Goal: Communication & Community: Answer question/provide support

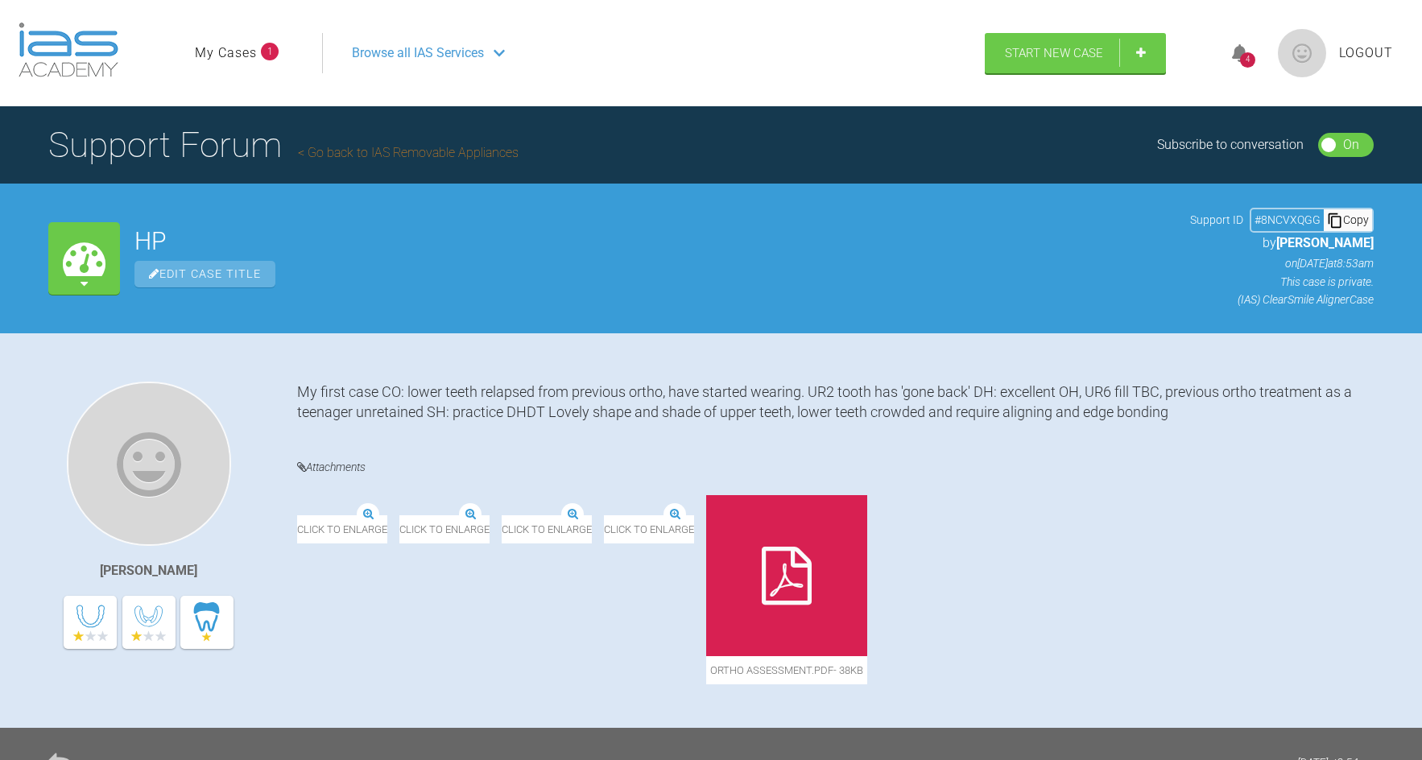
scroll to position [161, 0]
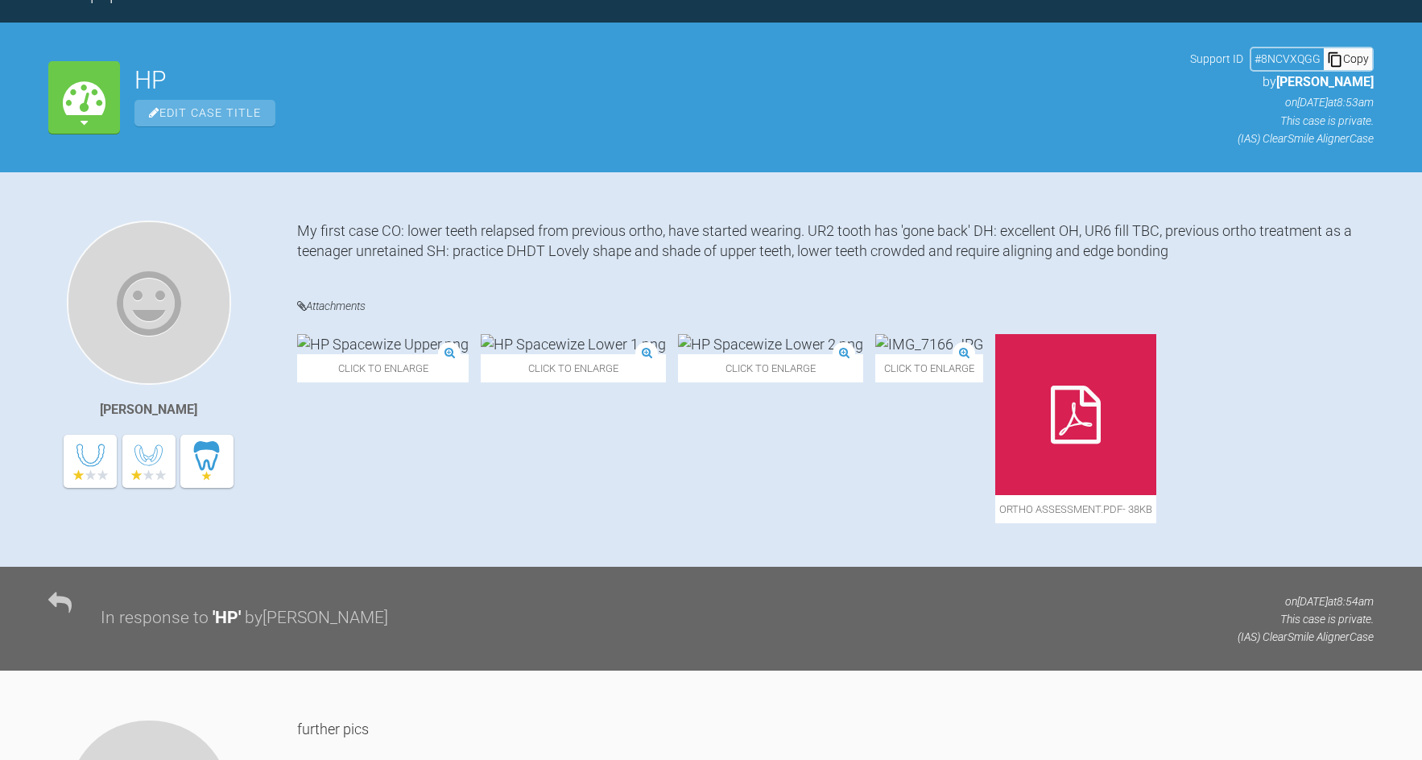
click at [1120, 588] on div "In response to ' HP ' by [PERSON_NAME] on [DATE] 8:54am This case is private. (…" at bounding box center [711, 619] width 1422 height 104
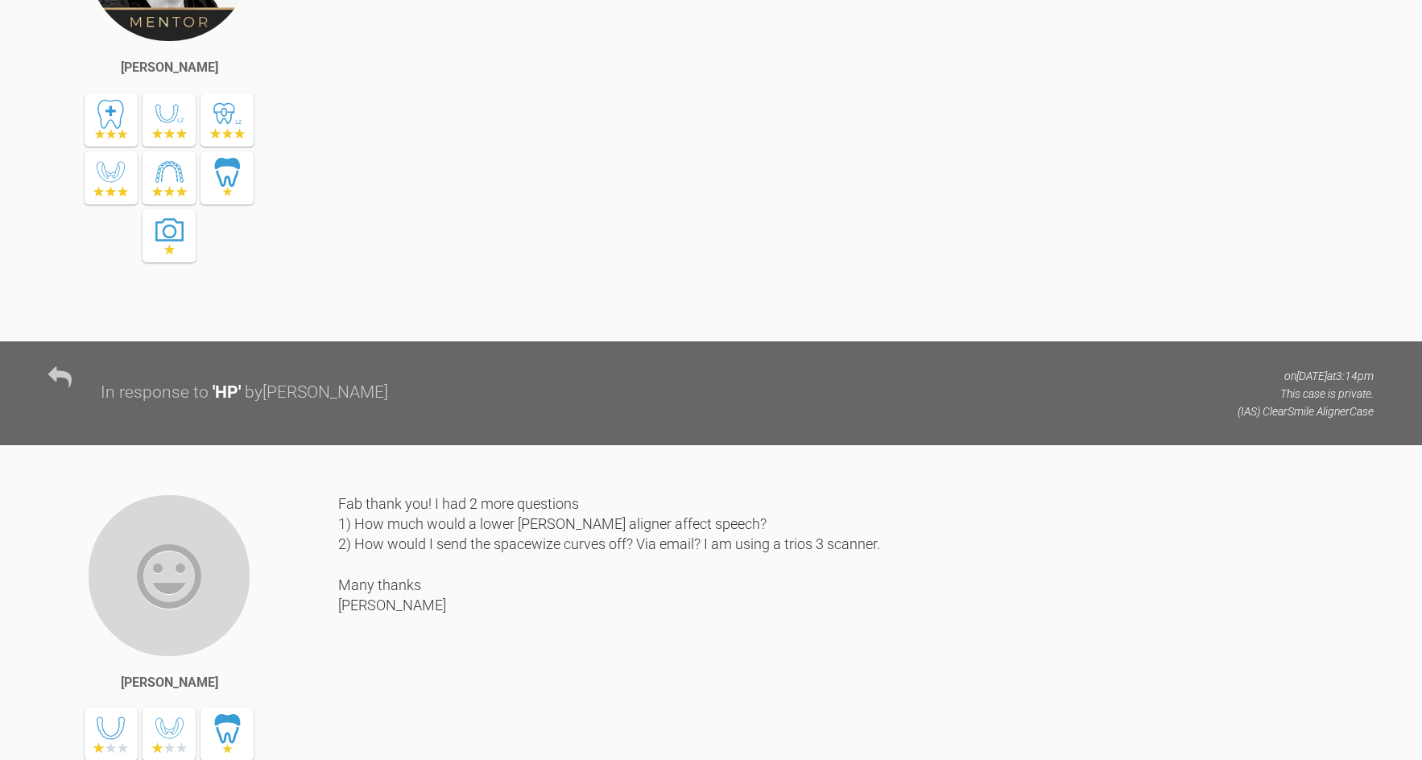
scroll to position [2737, 0]
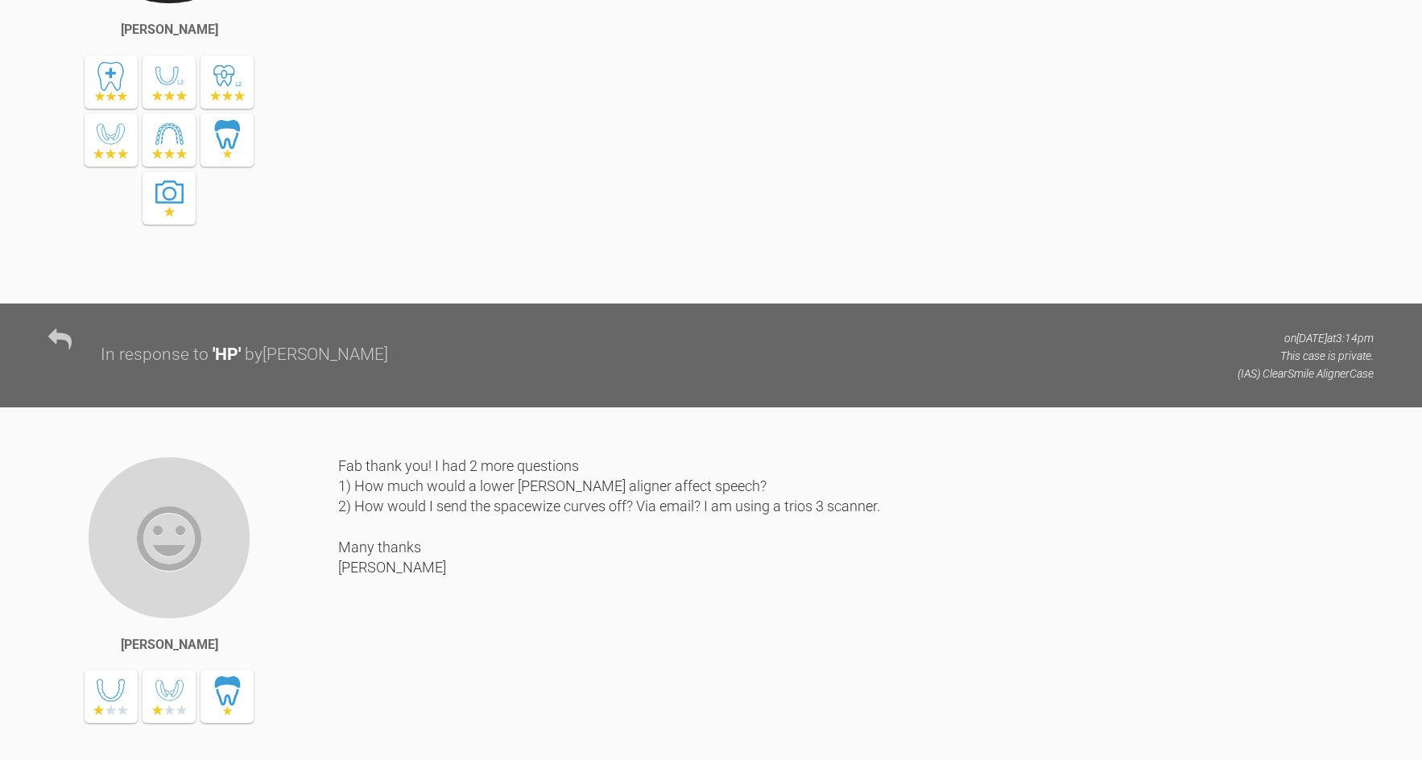
drag, startPoint x: 191, startPoint y: 291, endPoint x: 121, endPoint y: 317, distance: 74.6
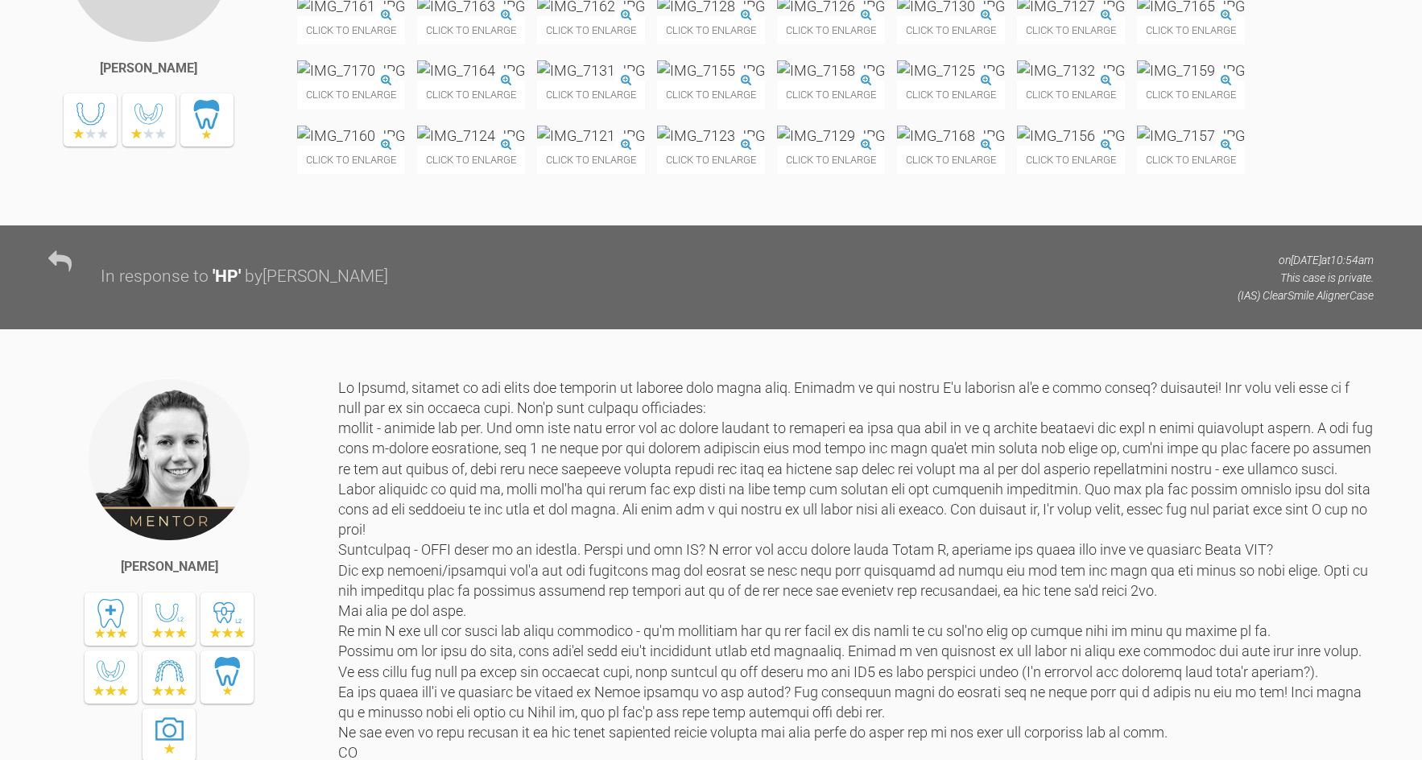
scroll to position [966, 0]
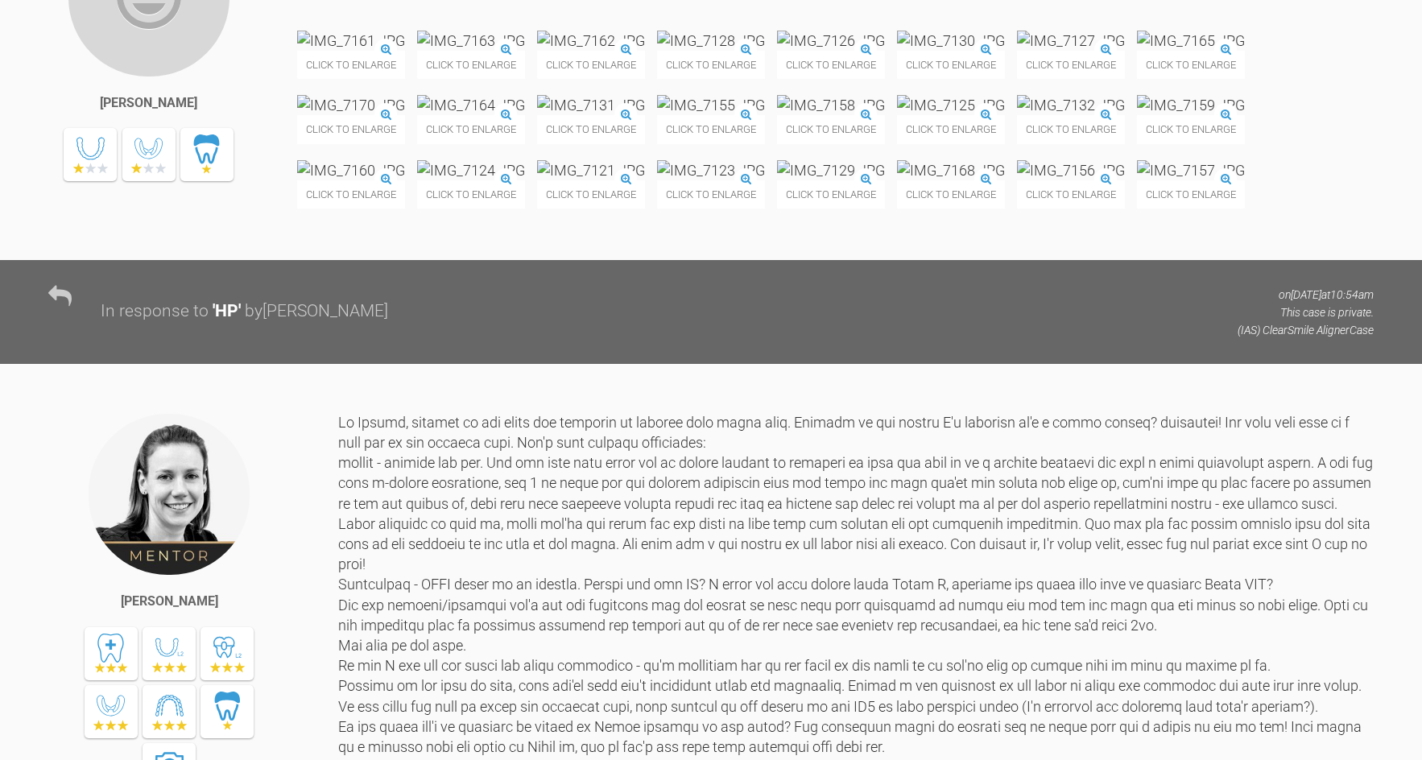
click at [765, 115] on img at bounding box center [711, 105] width 108 height 20
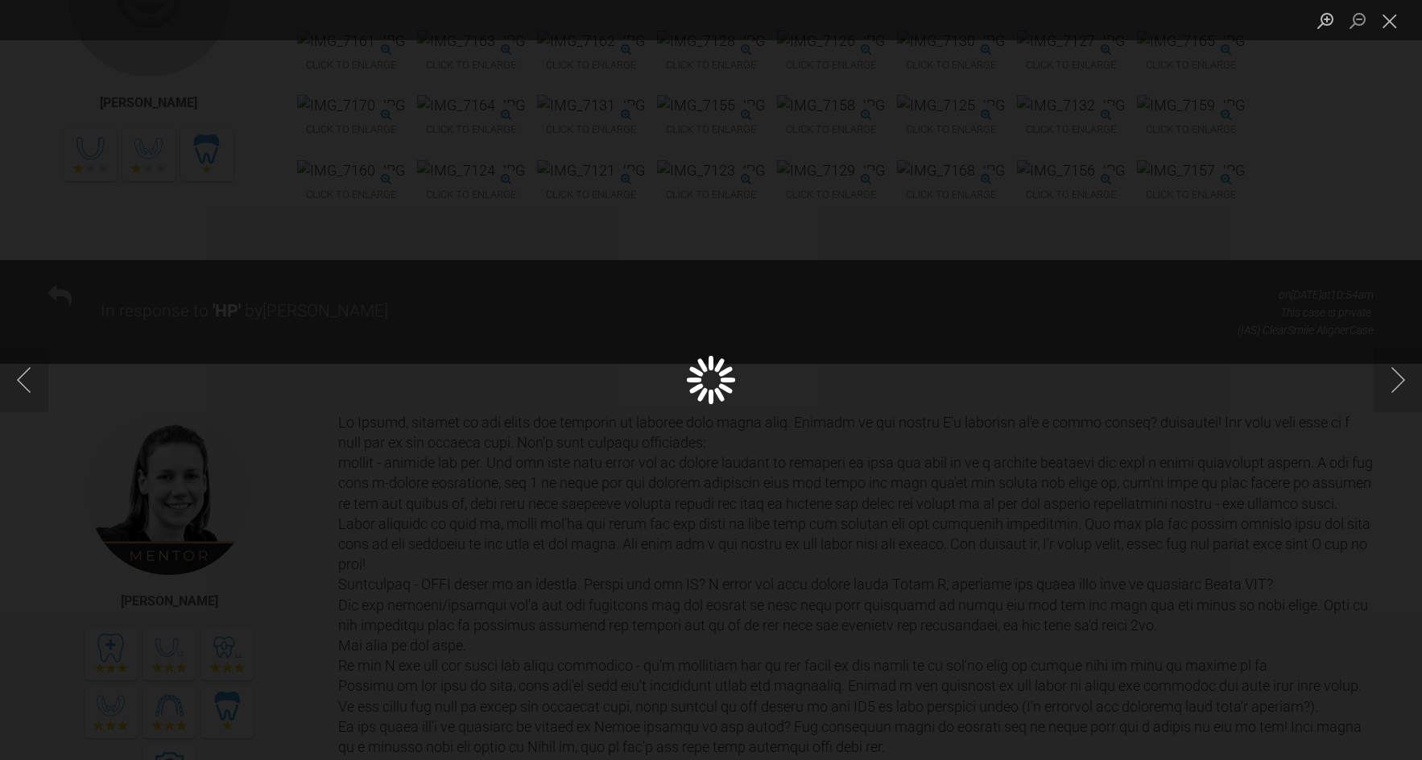
click at [1228, 200] on div "Lightbox" at bounding box center [711, 380] width 1422 height 760
click at [1375, 161] on div "Lightbox" at bounding box center [711, 380] width 1422 height 760
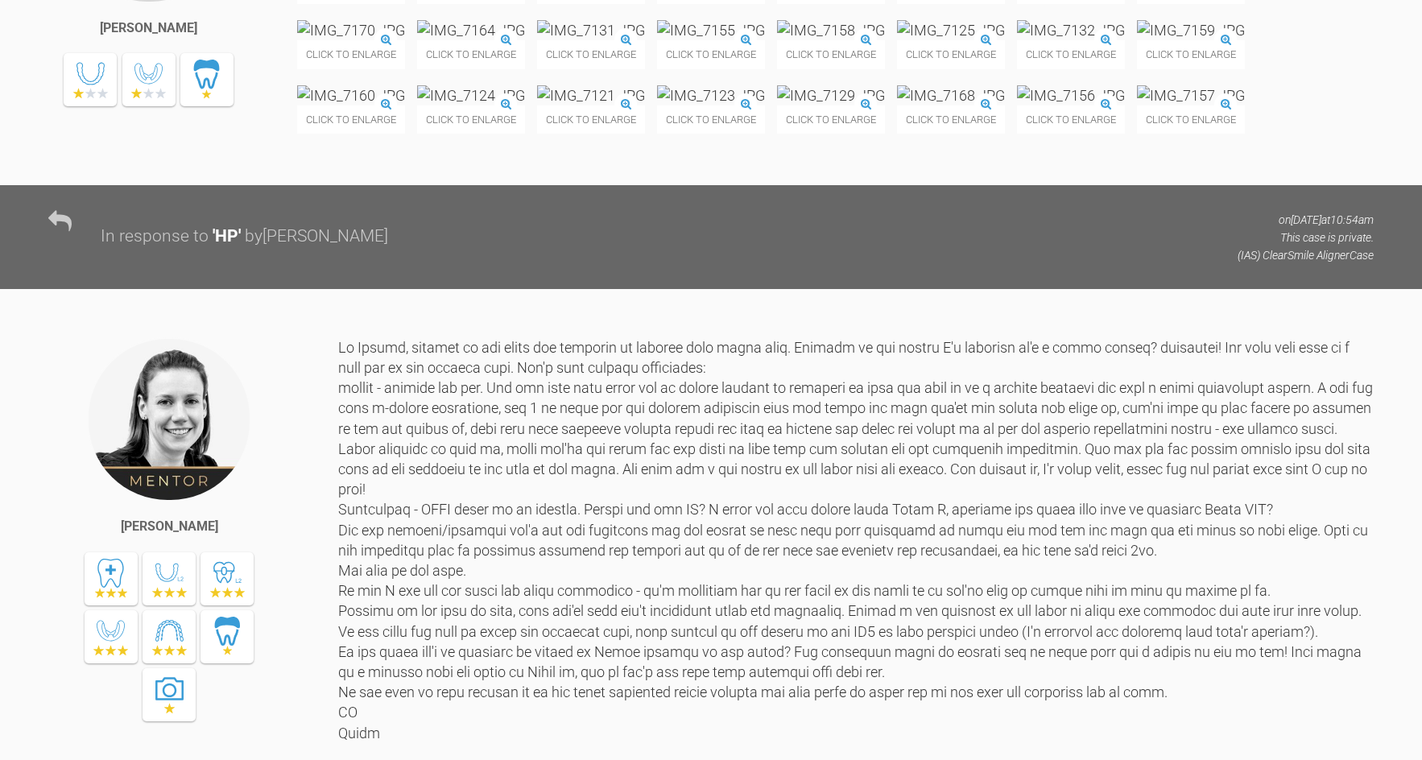
scroll to position [805, 0]
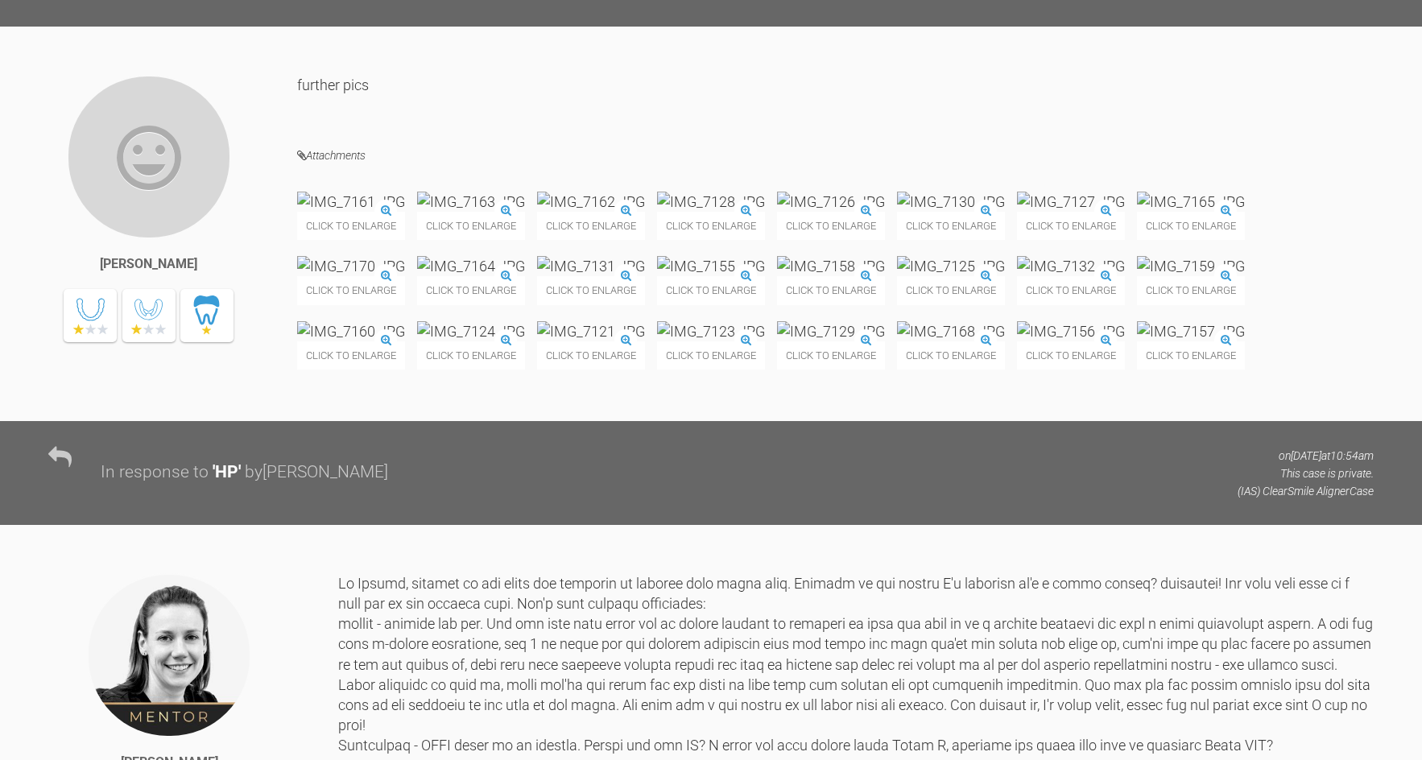
click at [1005, 208] on img at bounding box center [951, 202] width 108 height 20
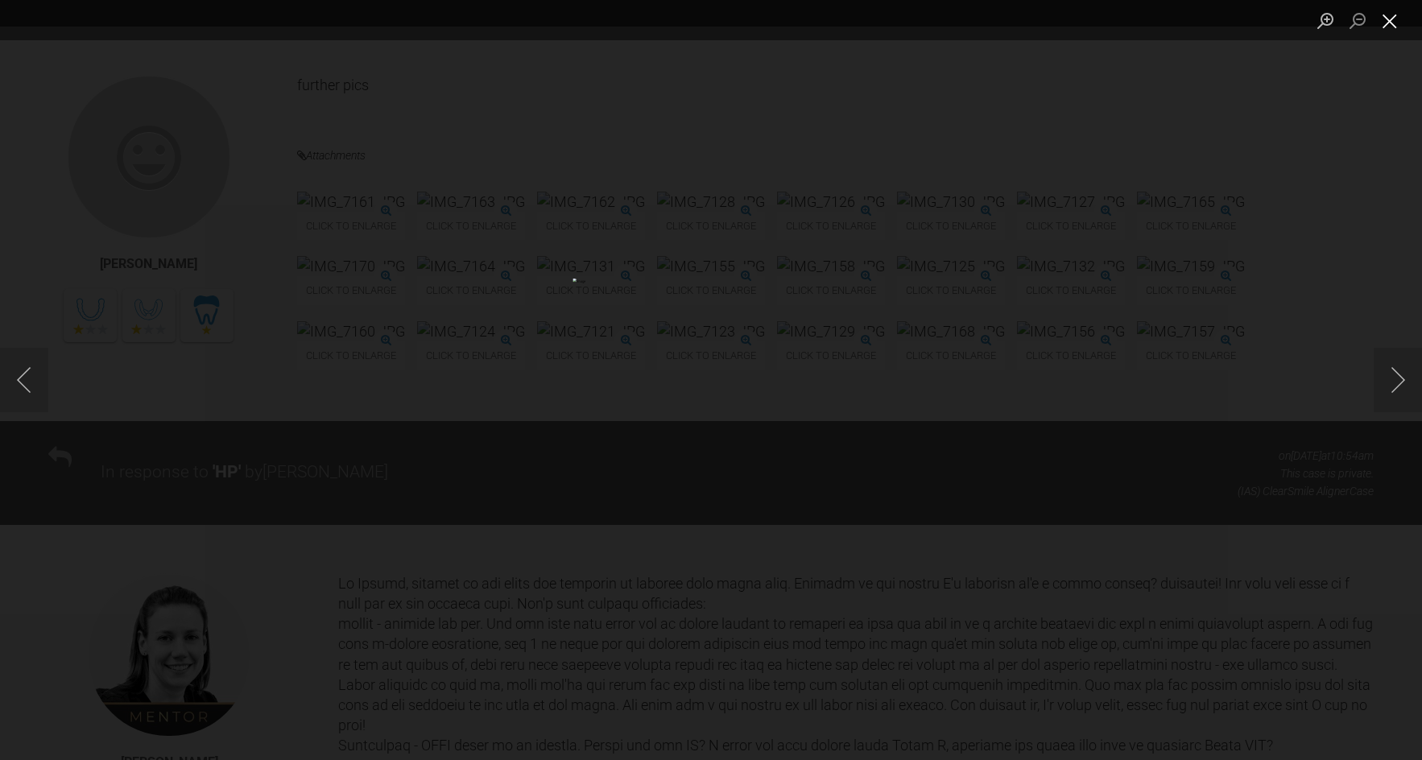
click at [1395, 26] on button "Close lightbox" at bounding box center [1389, 20] width 32 height 28
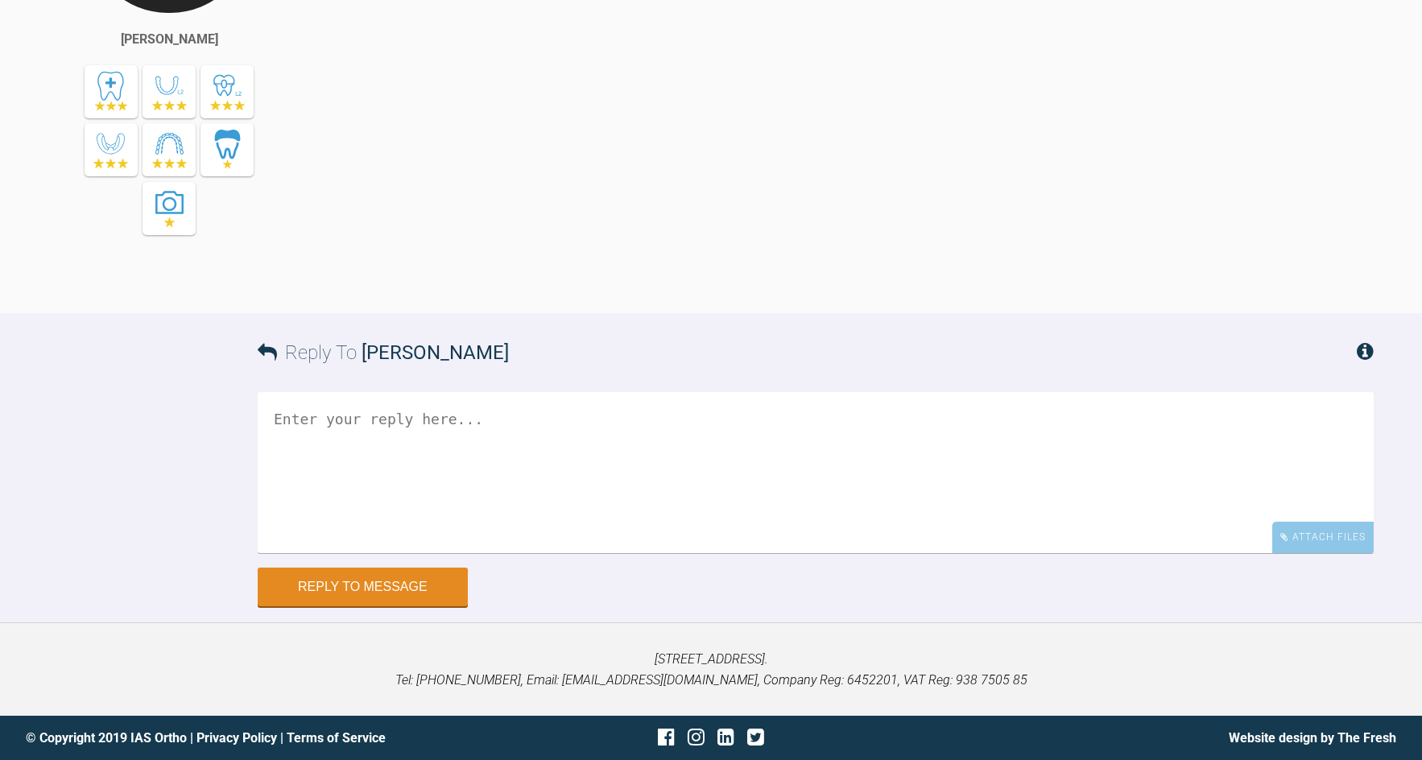
scroll to position [12281, 0]
click at [597, 503] on textarea at bounding box center [816, 472] width 1116 height 161
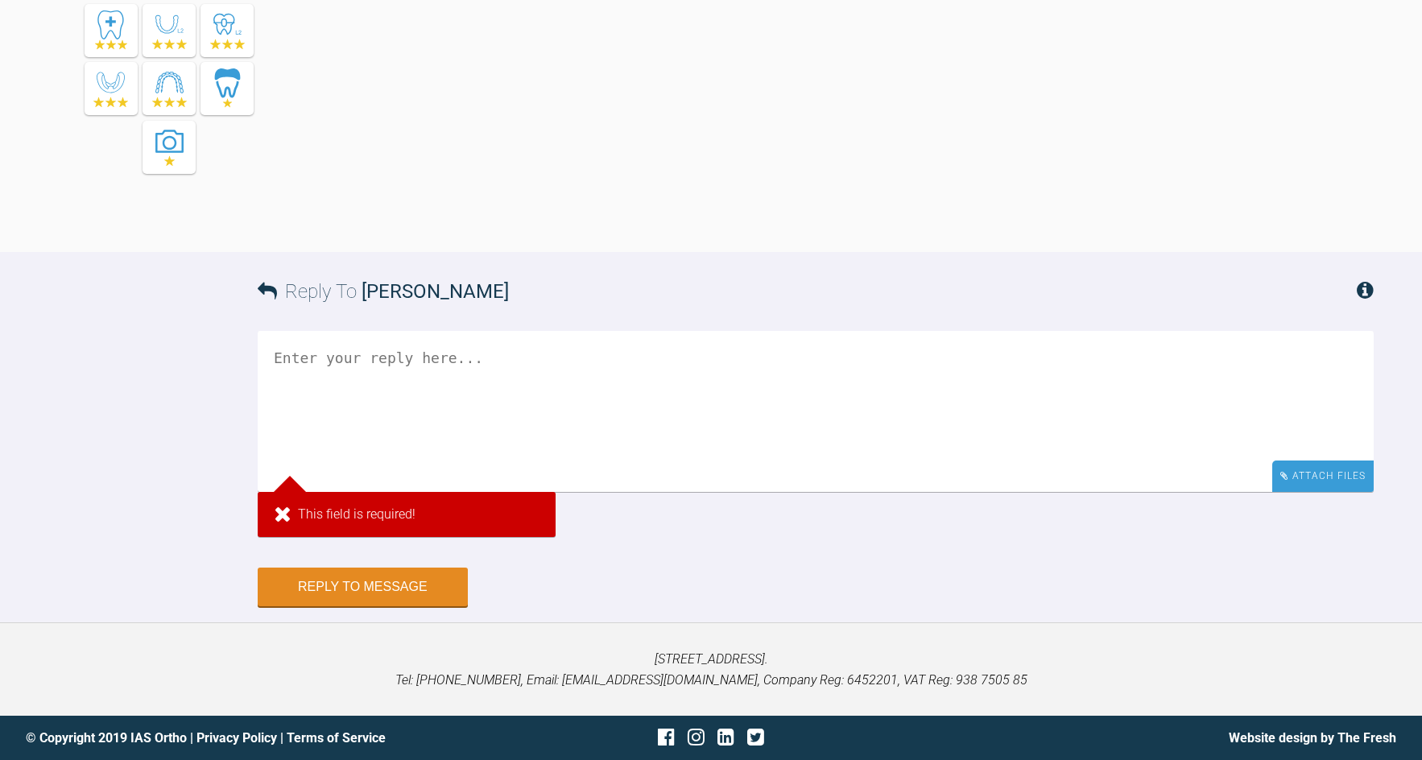
click at [1310, 492] on div "Attach Files" at bounding box center [1322, 475] width 101 height 31
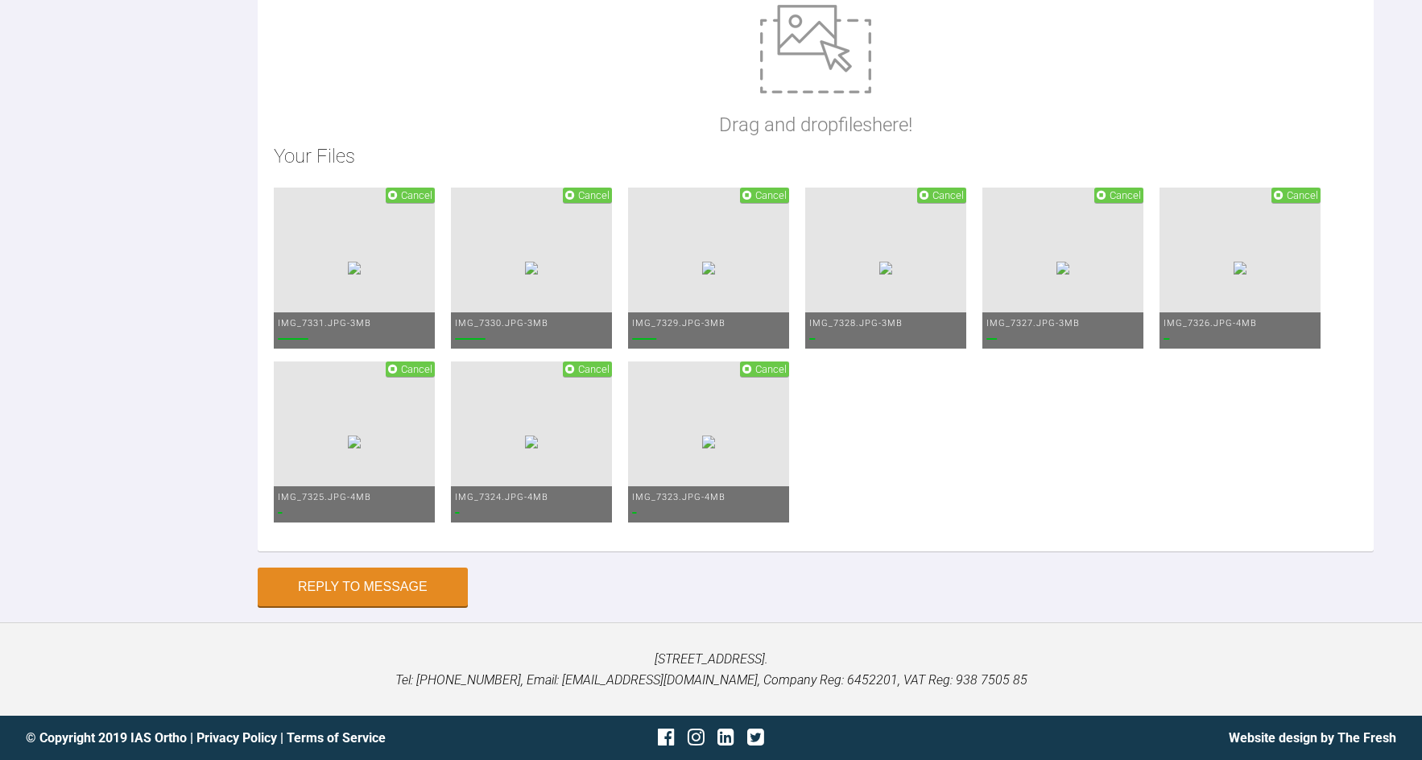
scroll to position [13095, 0]
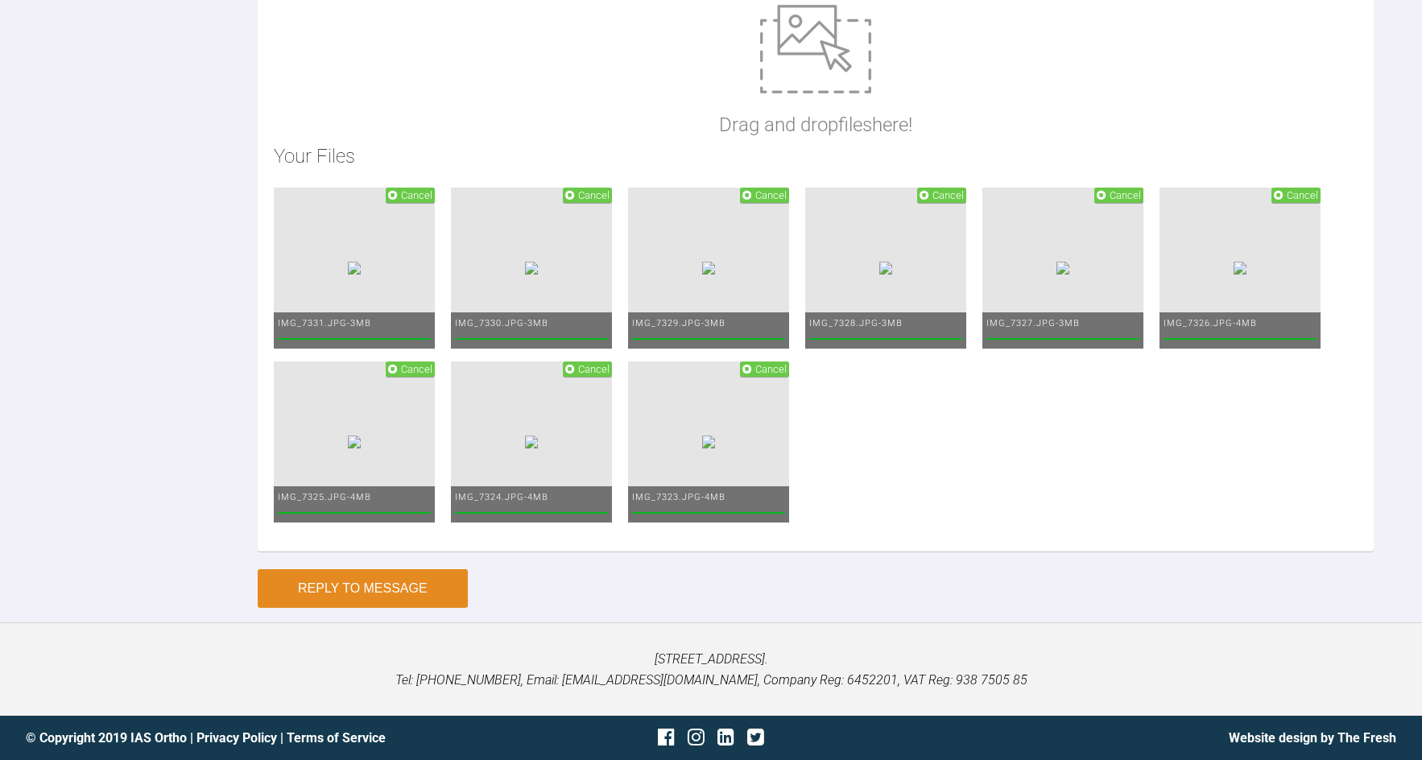
click at [445, 593] on button "Reply to Message" at bounding box center [363, 588] width 210 height 39
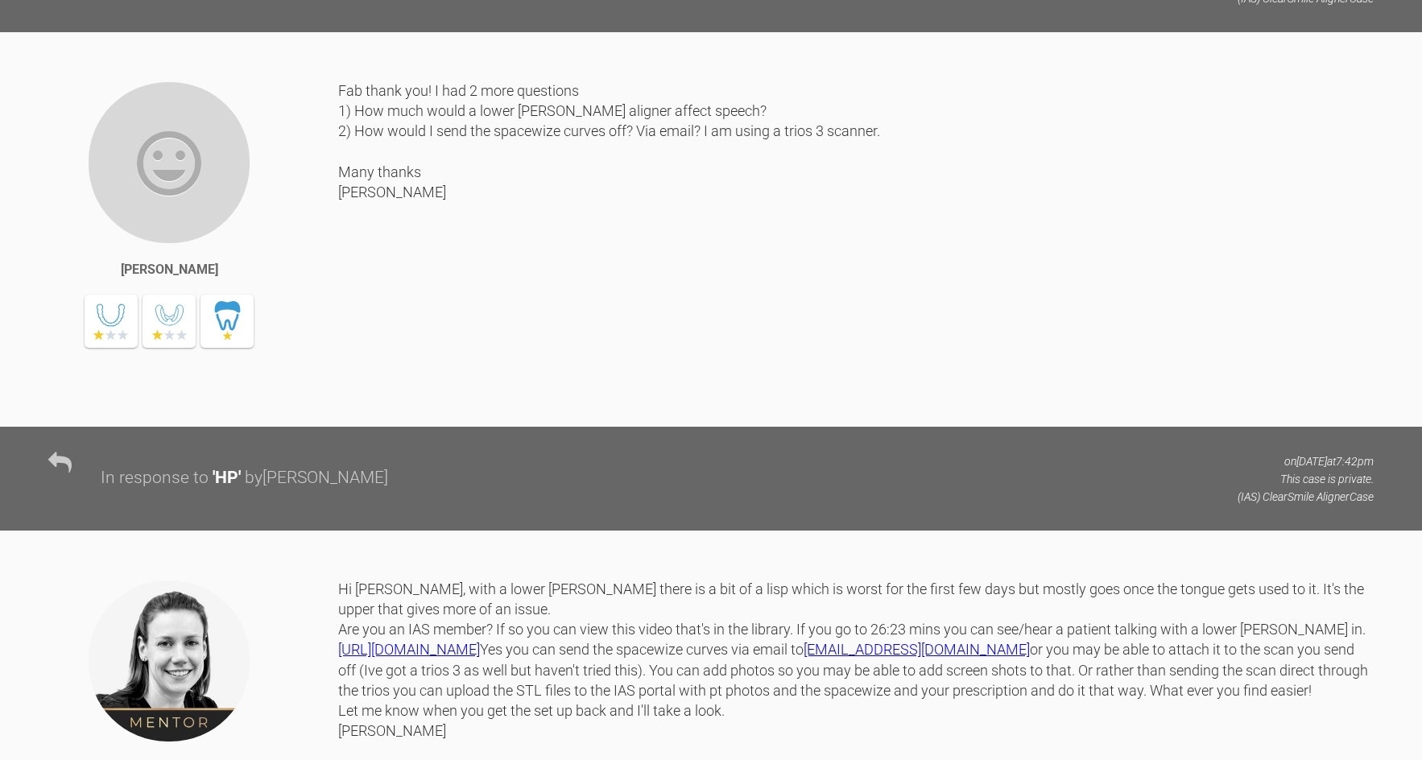
scroll to position [2468, 0]
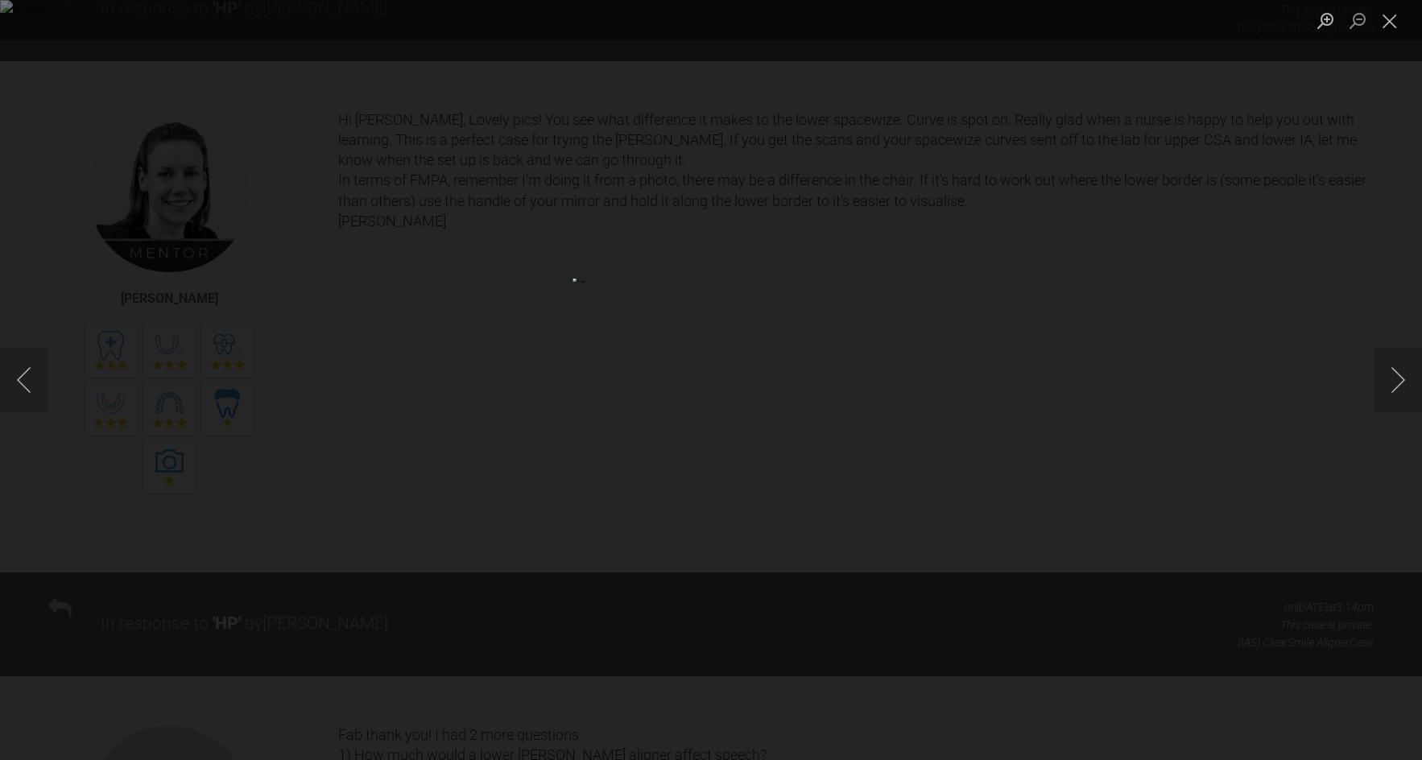
click at [1291, 145] on div "Lightbox" at bounding box center [711, 380] width 1422 height 760
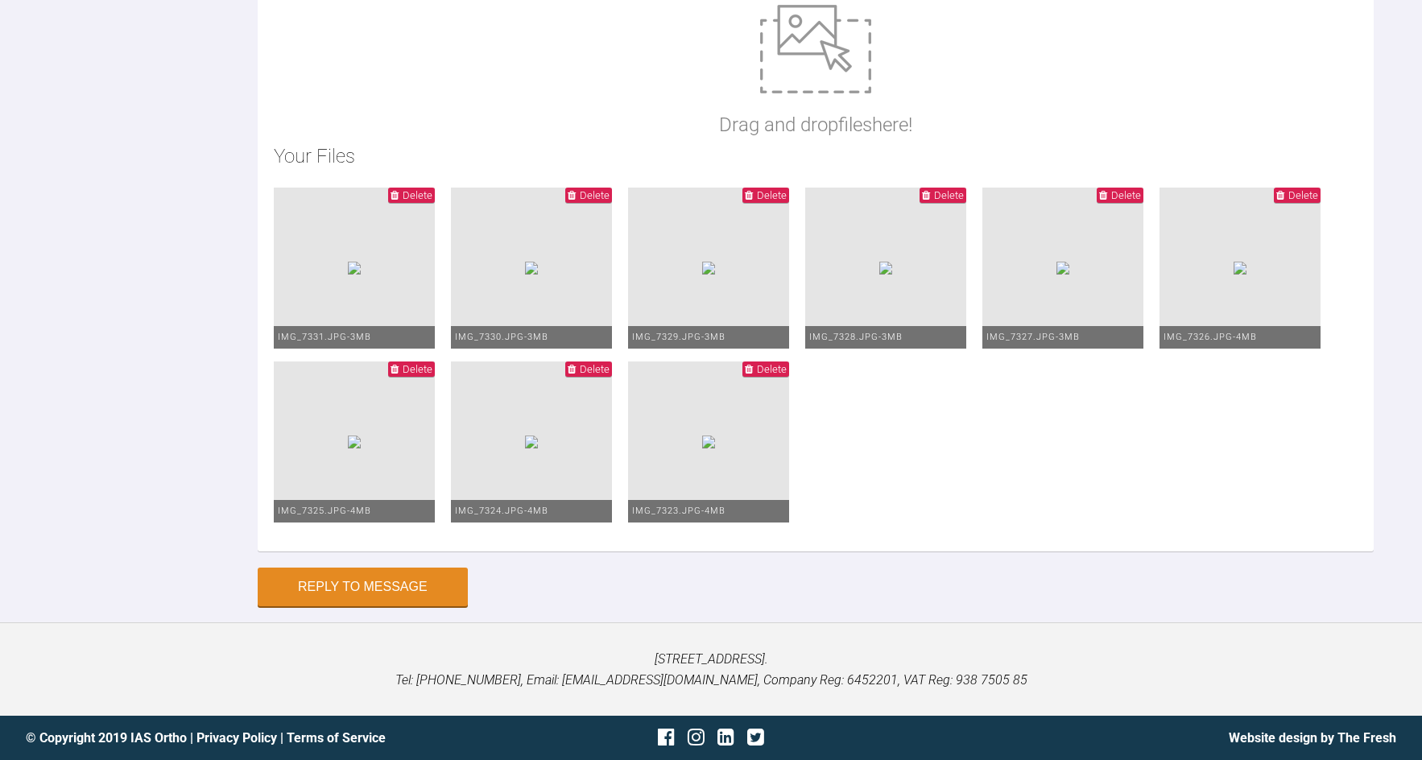
scroll to position [12934, 0]
click at [702, 448] on img at bounding box center [708, 442] width 13 height 13
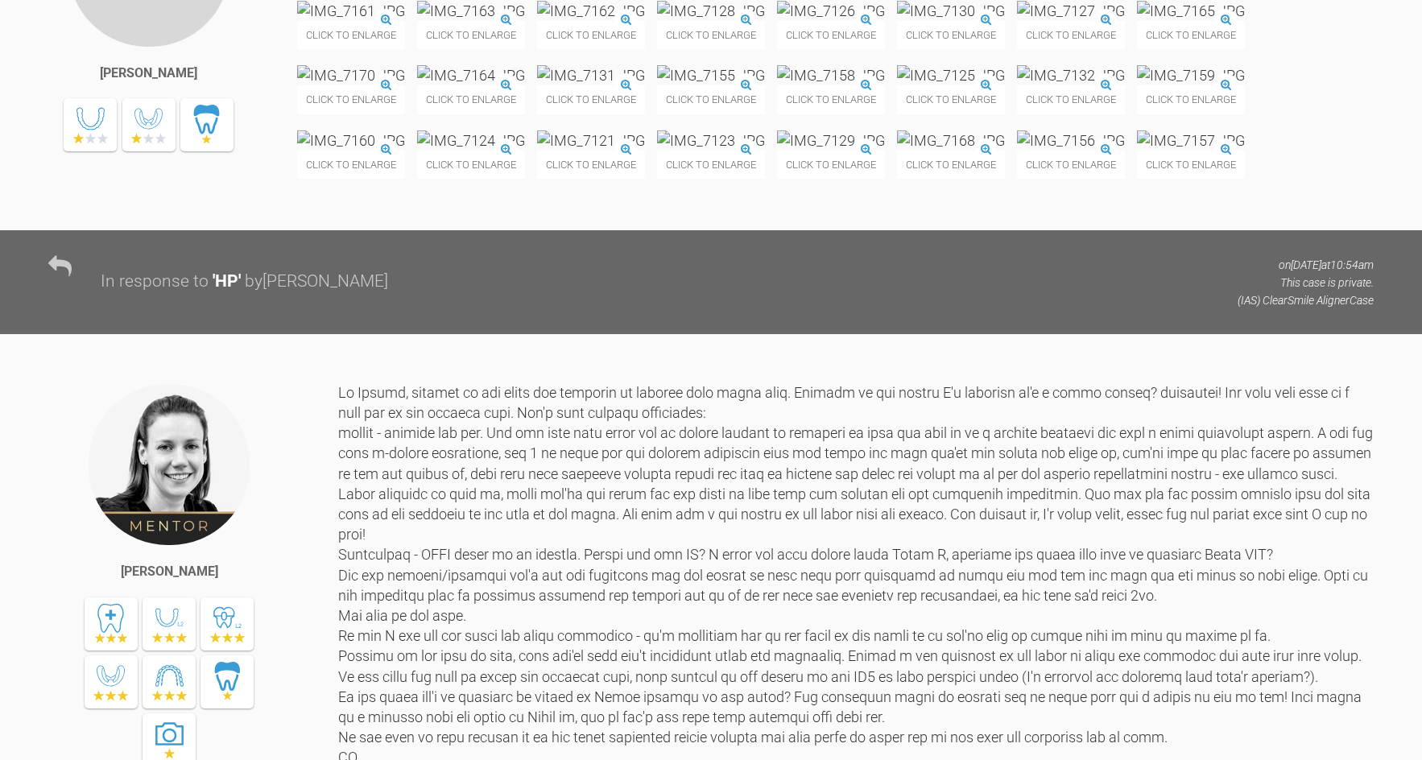
scroll to position [1180, 0]
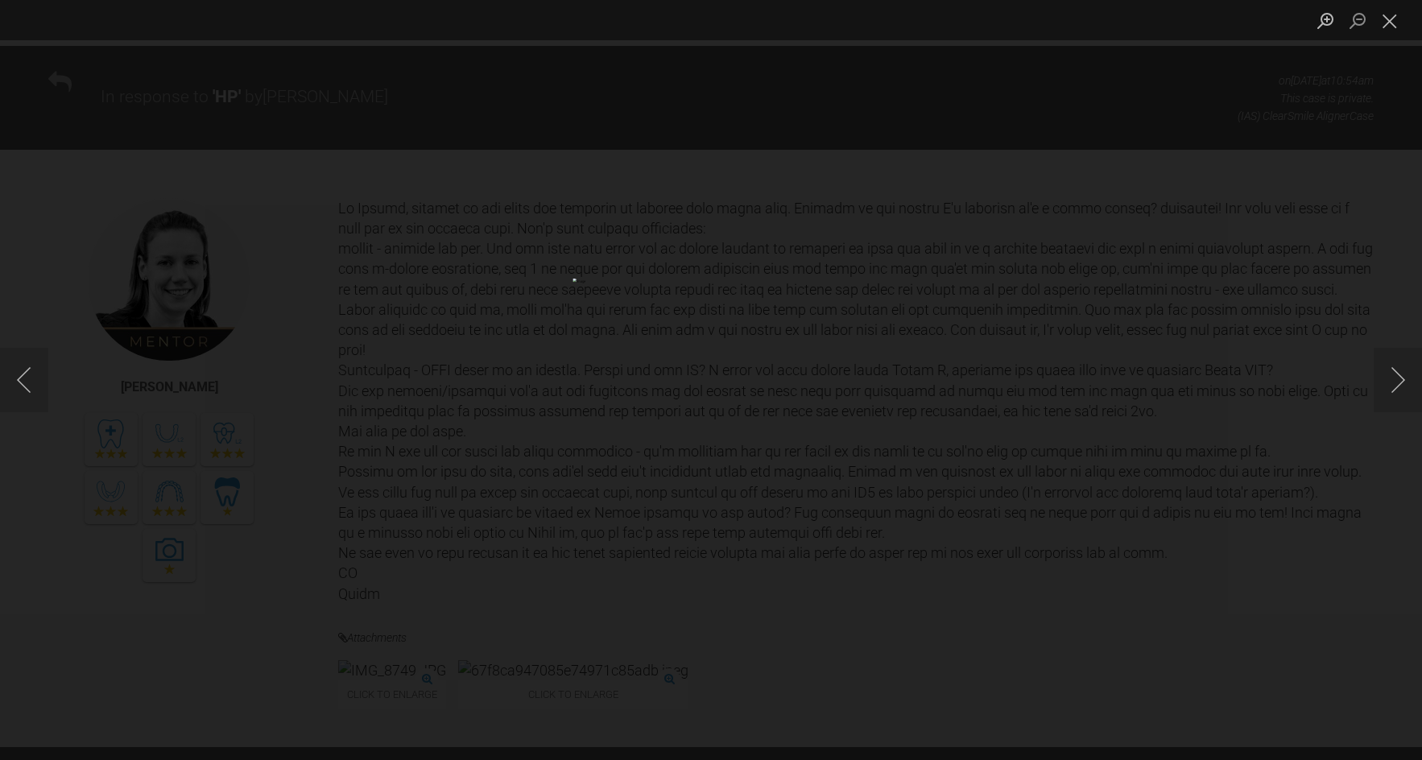
drag, startPoint x: 1387, startPoint y: 29, endPoint x: 1365, endPoint y: 47, distance: 28.0
click at [1388, 29] on button "Close lightbox" at bounding box center [1389, 20] width 32 height 28
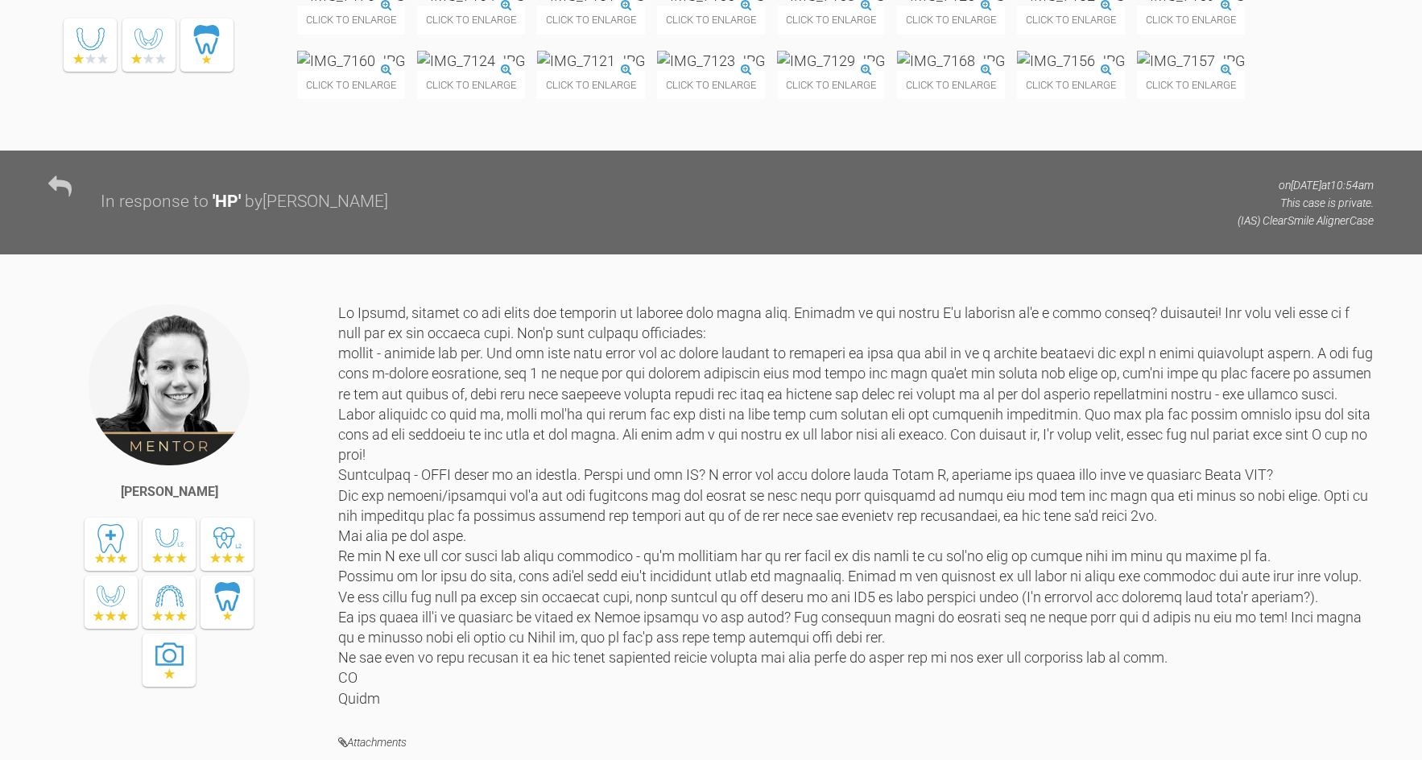
scroll to position [1019, 0]
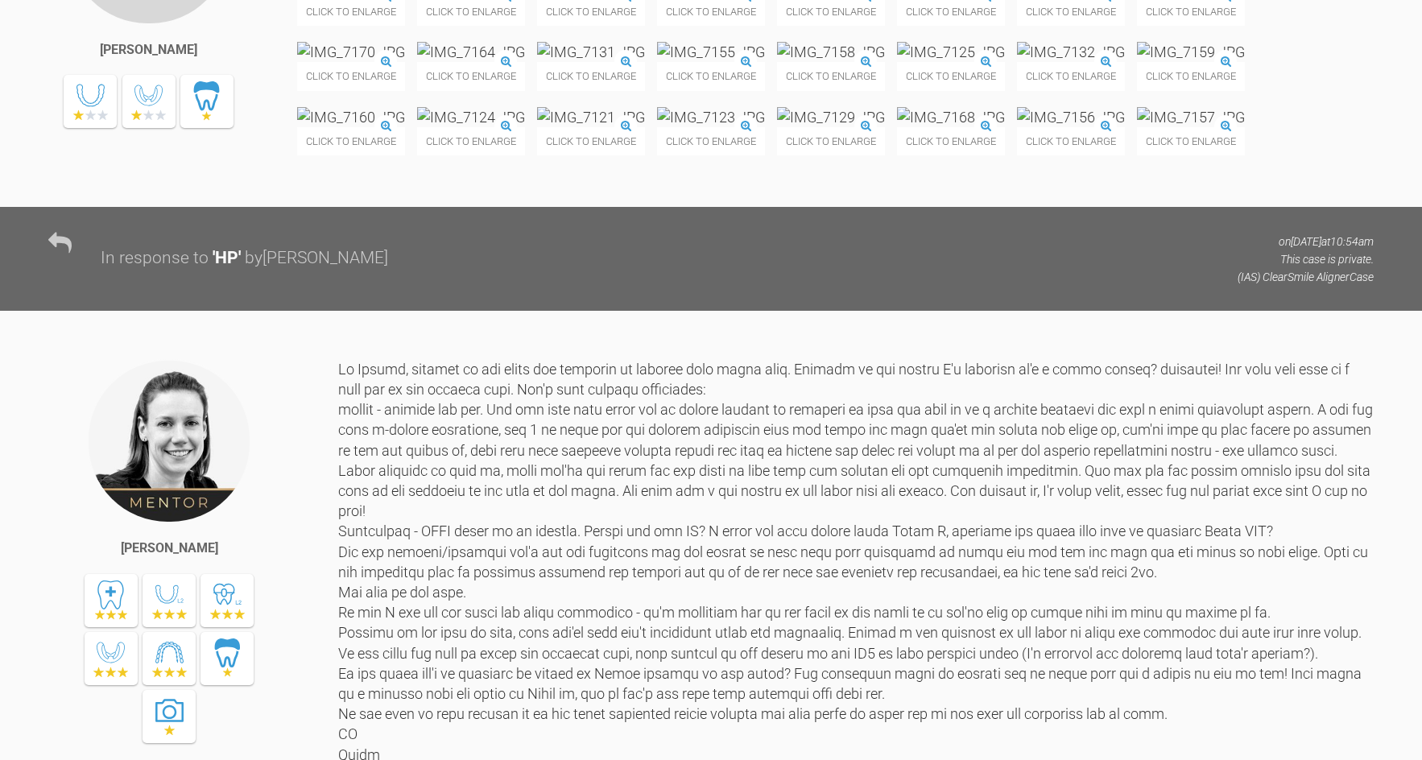
click at [777, 127] on img at bounding box center [831, 117] width 108 height 20
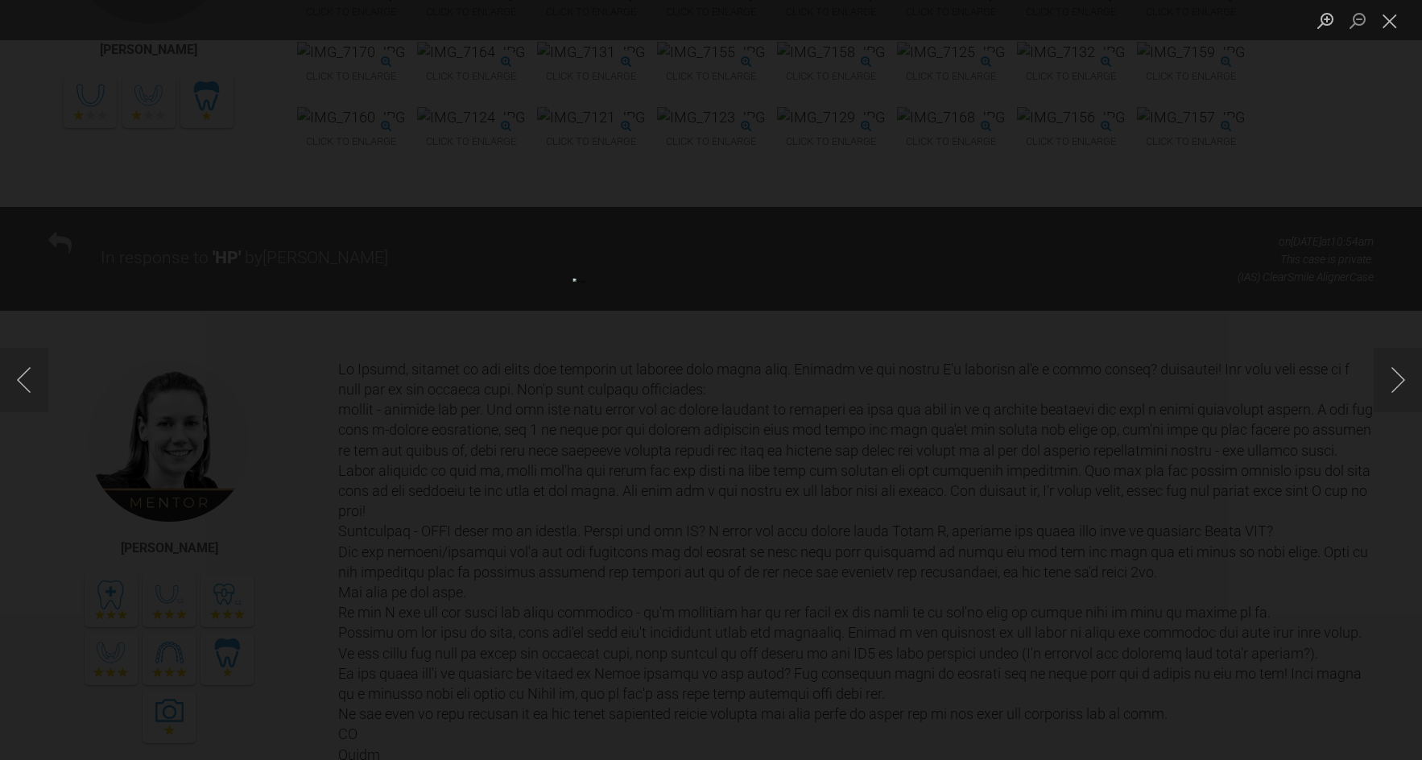
click at [1326, 276] on div "Lightbox" at bounding box center [711, 380] width 1422 height 760
